Goal: Check status: Check status

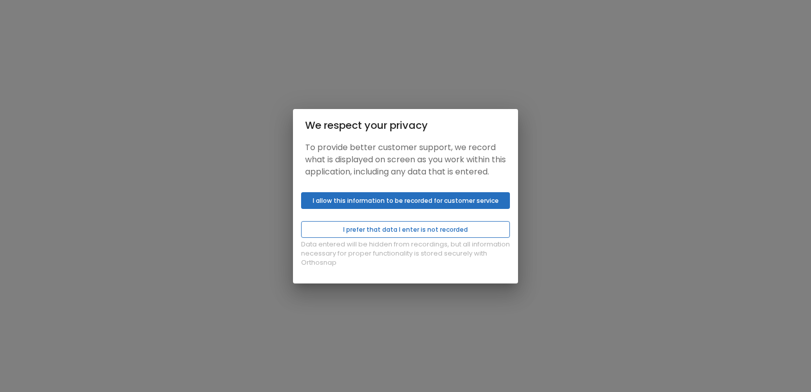
click at [406, 229] on button "I prefer that data I enter is not recorded" at bounding box center [405, 229] width 209 height 17
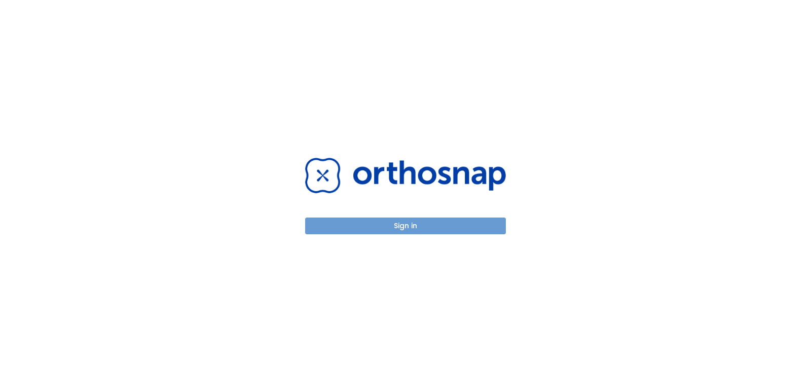
click at [421, 223] on button "Sign in" at bounding box center [405, 226] width 201 height 17
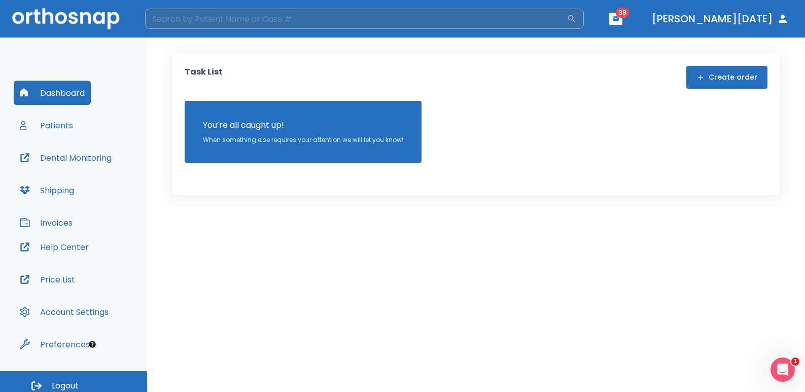
click at [188, 11] on input "search" at bounding box center [355, 19] width 421 height 20
type input "[PERSON_NAME]"
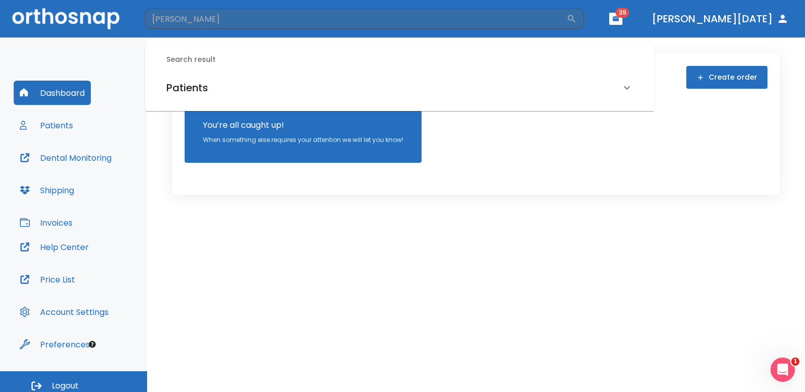
click at [188, 91] on h6 "Patients" at bounding box center [187, 88] width 42 height 16
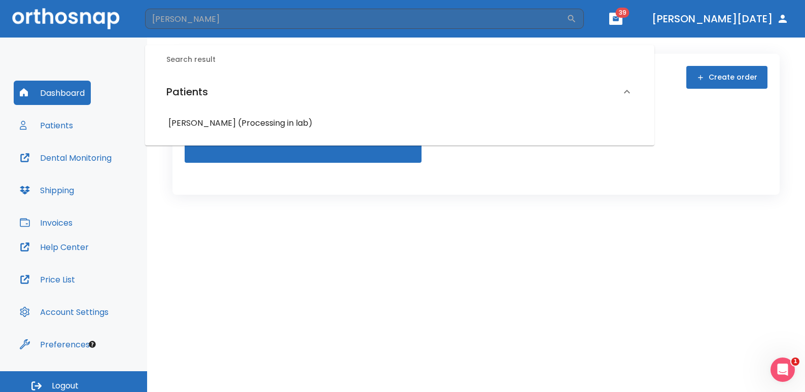
click at [246, 127] on h6 "[PERSON_NAME] (Processing in lab)" at bounding box center [399, 123] width 462 height 14
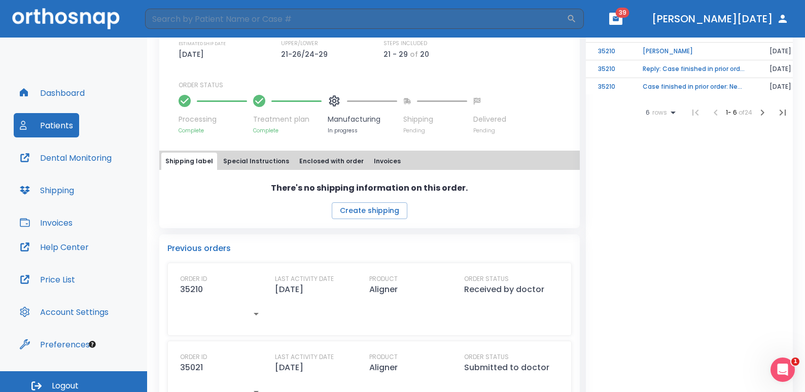
scroll to position [304, 0]
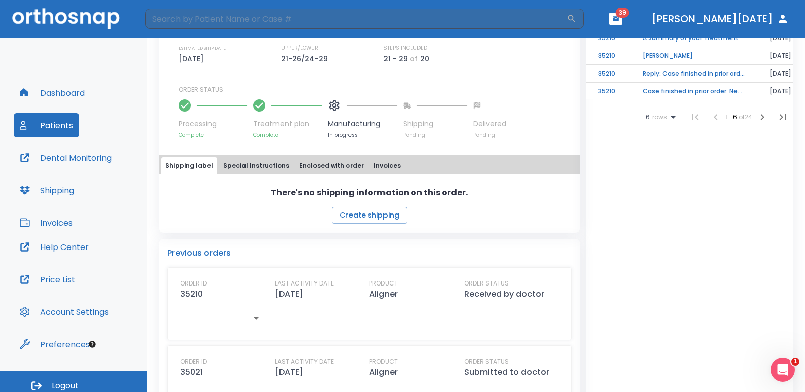
click at [329, 108] on icon at bounding box center [334, 105] width 13 height 13
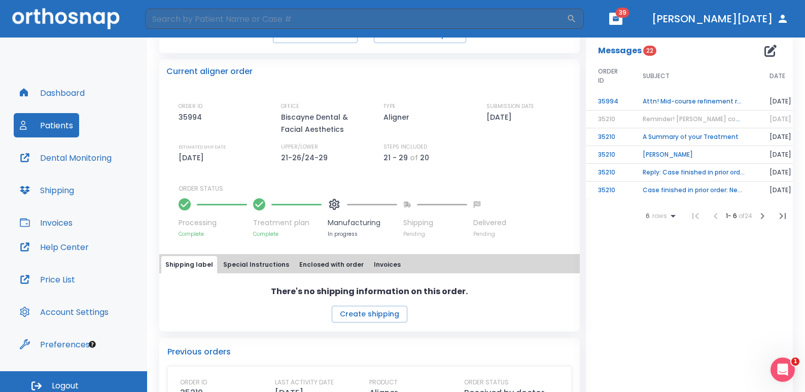
scroll to position [203, 0]
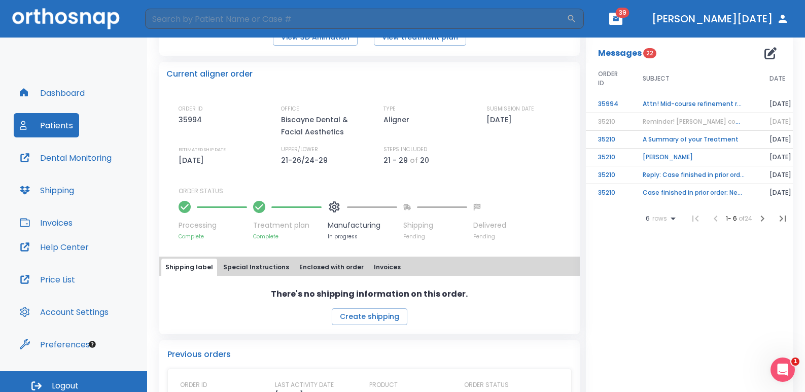
click at [266, 264] on button "Special Instructions" at bounding box center [256, 267] width 74 height 17
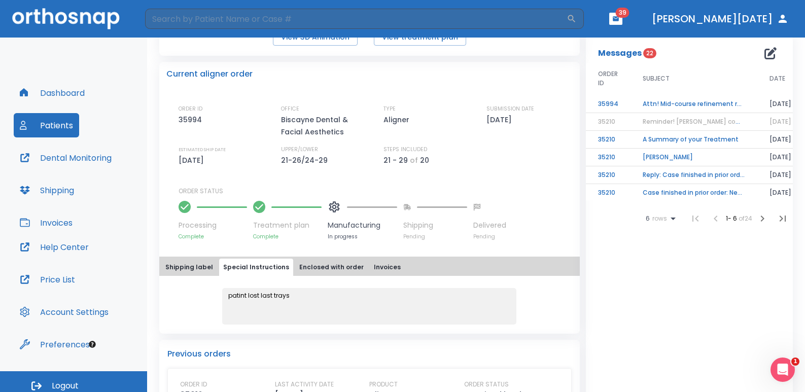
click at [311, 265] on button "Enclosed with order" at bounding box center [331, 267] width 73 height 17
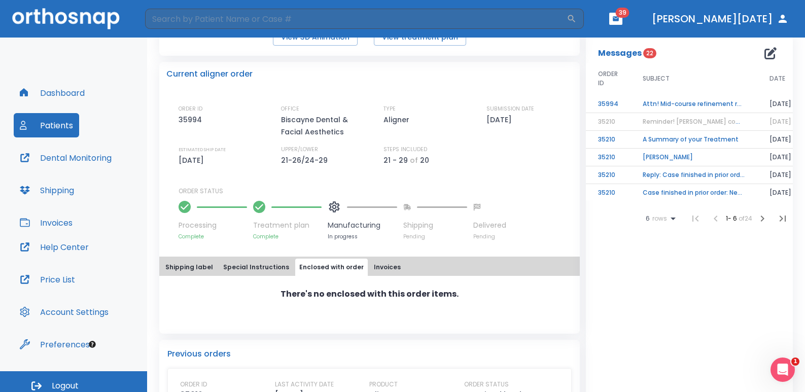
click at [370, 264] on button "Invoices" at bounding box center [387, 267] width 35 height 17
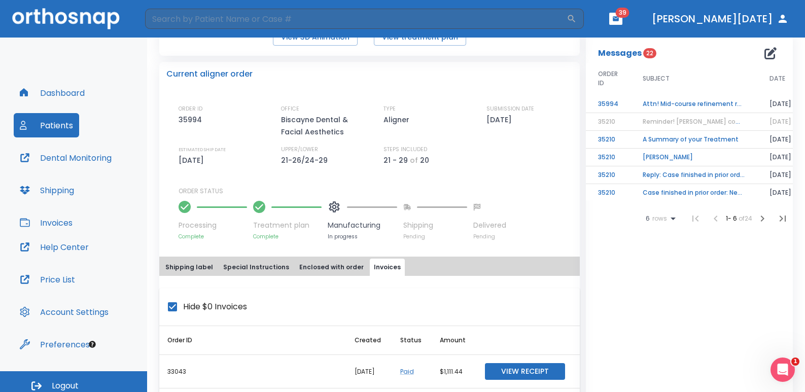
click at [207, 267] on button "Shipping label" at bounding box center [189, 267] width 56 height 17
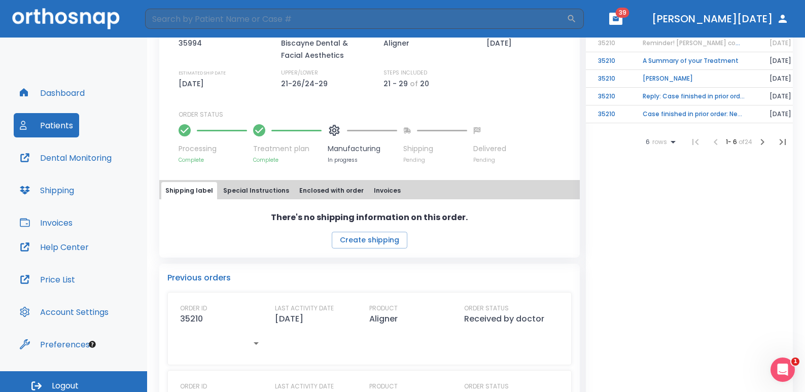
scroll to position [254, 0]
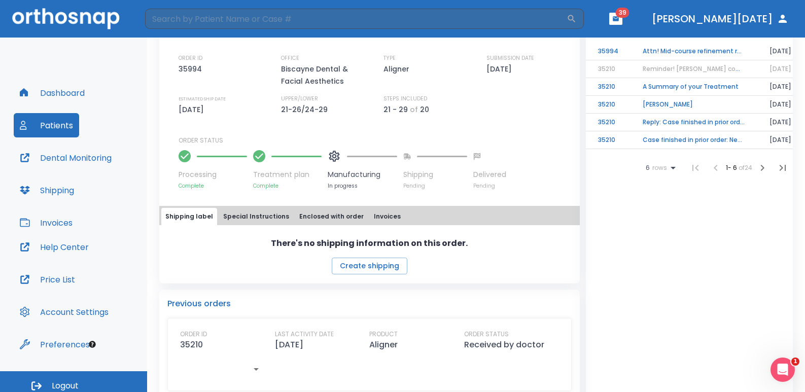
click at [336, 161] on icon at bounding box center [334, 156] width 13 height 13
click at [243, 220] on button "Special Instructions" at bounding box center [256, 216] width 74 height 17
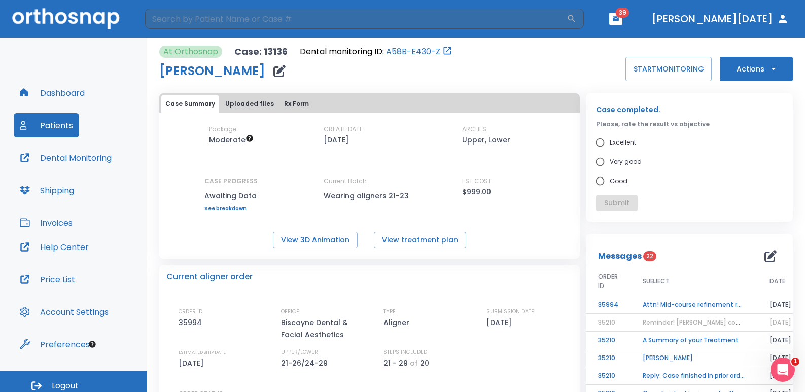
scroll to position [304, 0]
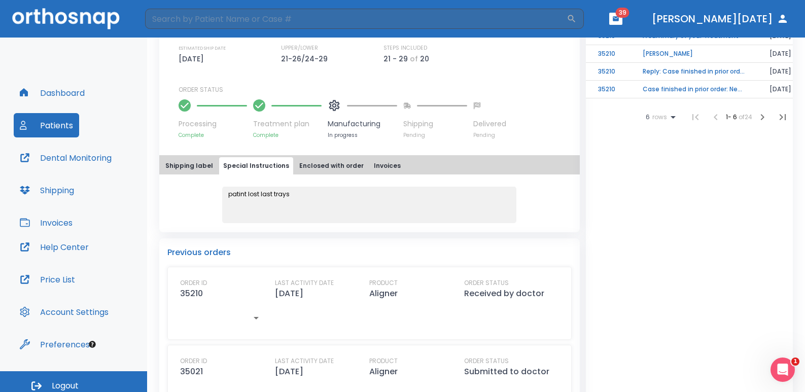
click at [196, 182] on div "patint lost last trays" at bounding box center [369, 198] width 420 height 49
click at [189, 164] on button "Shipping label" at bounding box center [189, 165] width 56 height 17
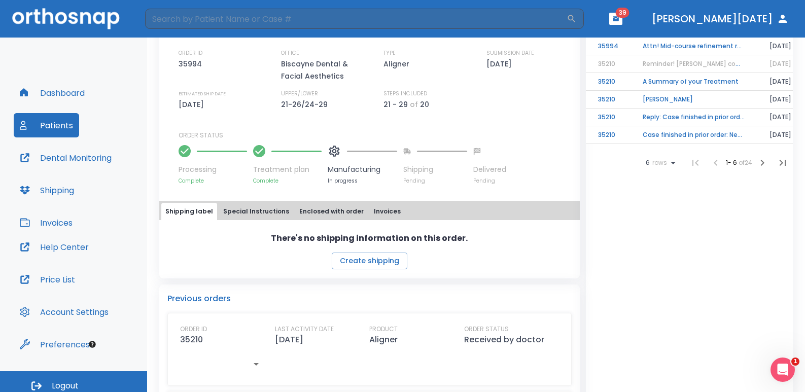
scroll to position [152, 0]
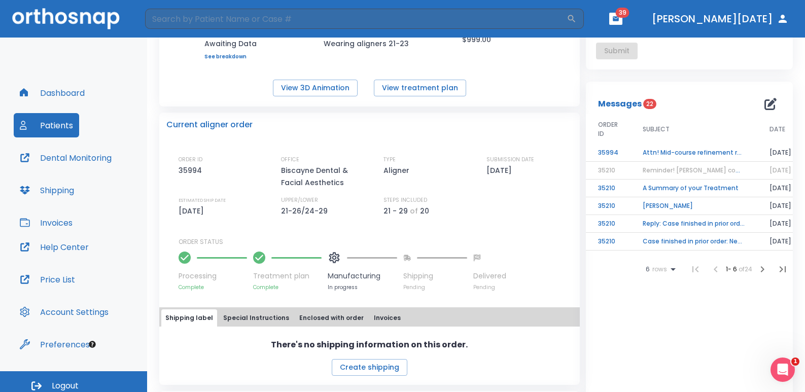
click at [237, 319] on button "Special Instructions" at bounding box center [256, 317] width 74 height 17
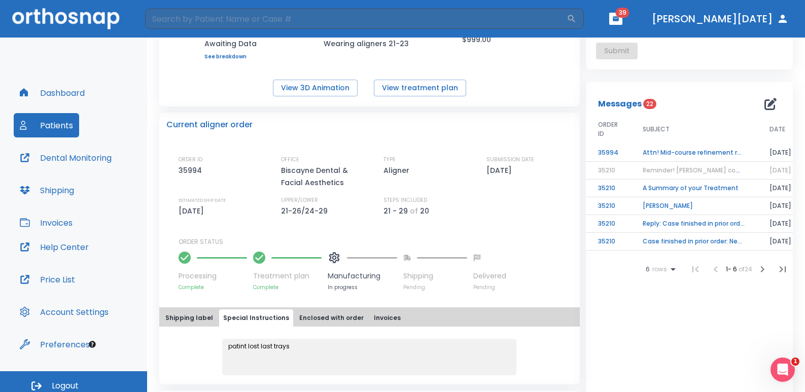
click at [394, 318] on div "Shipping label Special Instructions Enclosed with order Invoices" at bounding box center [369, 317] width 416 height 17
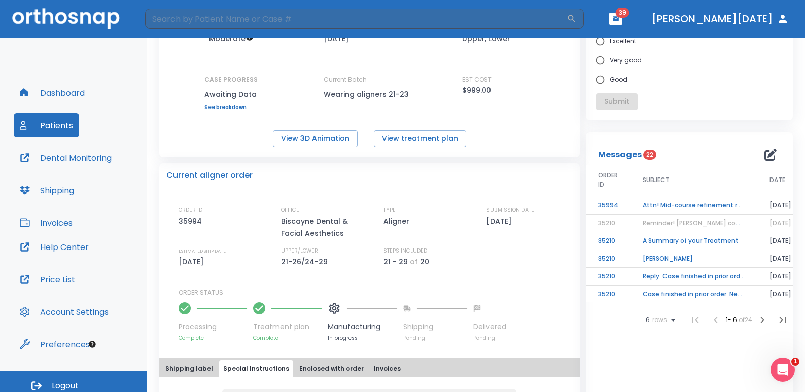
scroll to position [203, 0]
